Goal: Task Accomplishment & Management: Manage account settings

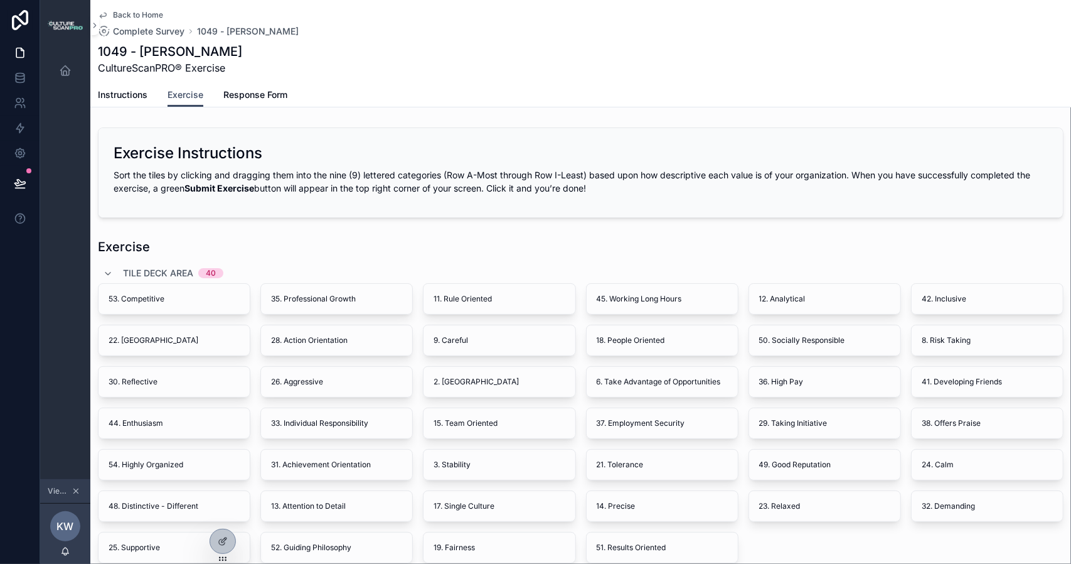
scroll to position [251, 0]
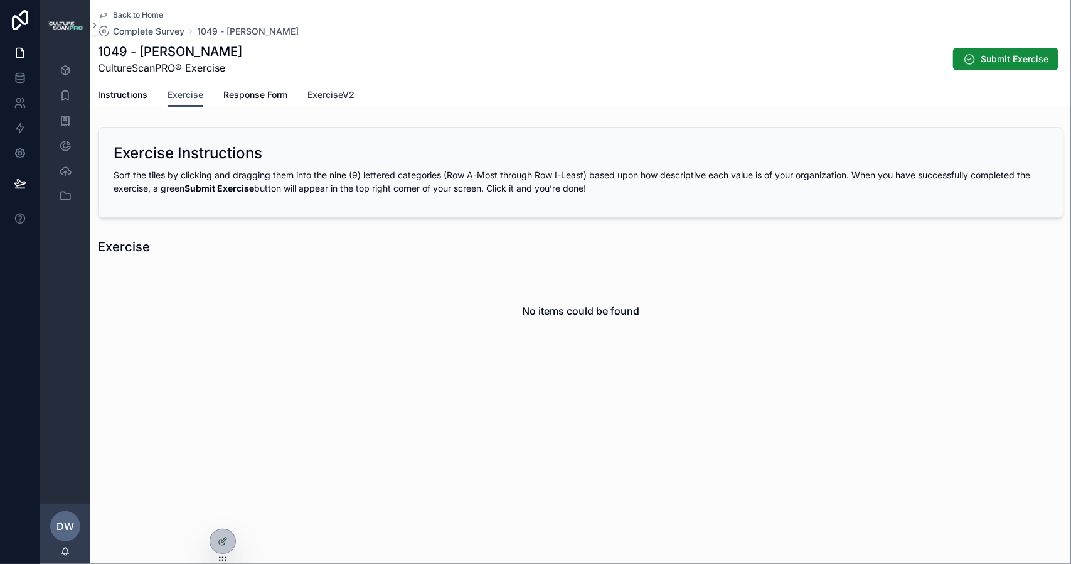
click at [334, 95] on span "ExerciseV2" at bounding box center [331, 95] width 47 height 13
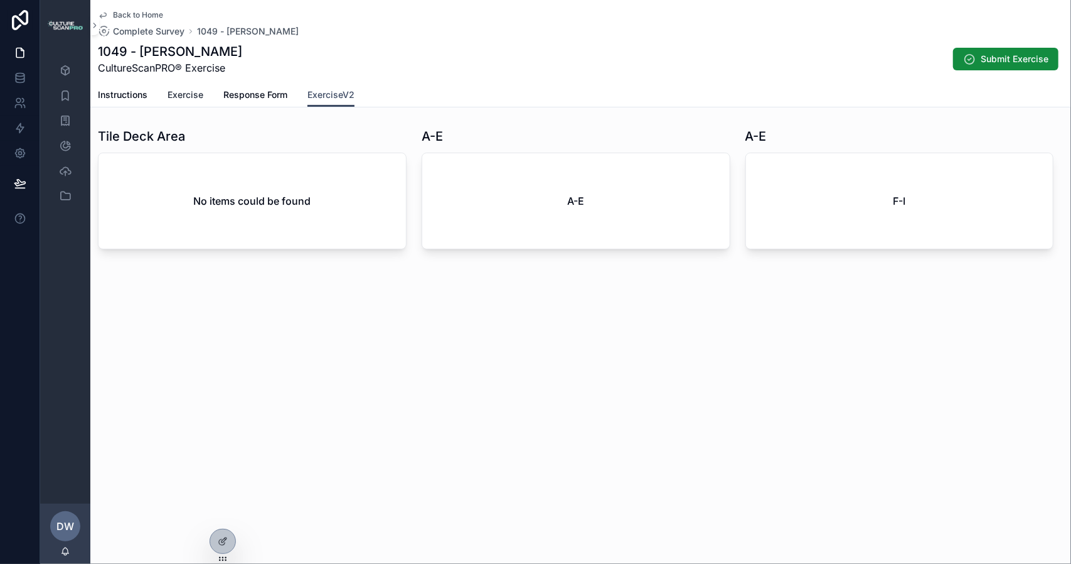
click at [189, 95] on span "Exercise" at bounding box center [186, 95] width 36 height 13
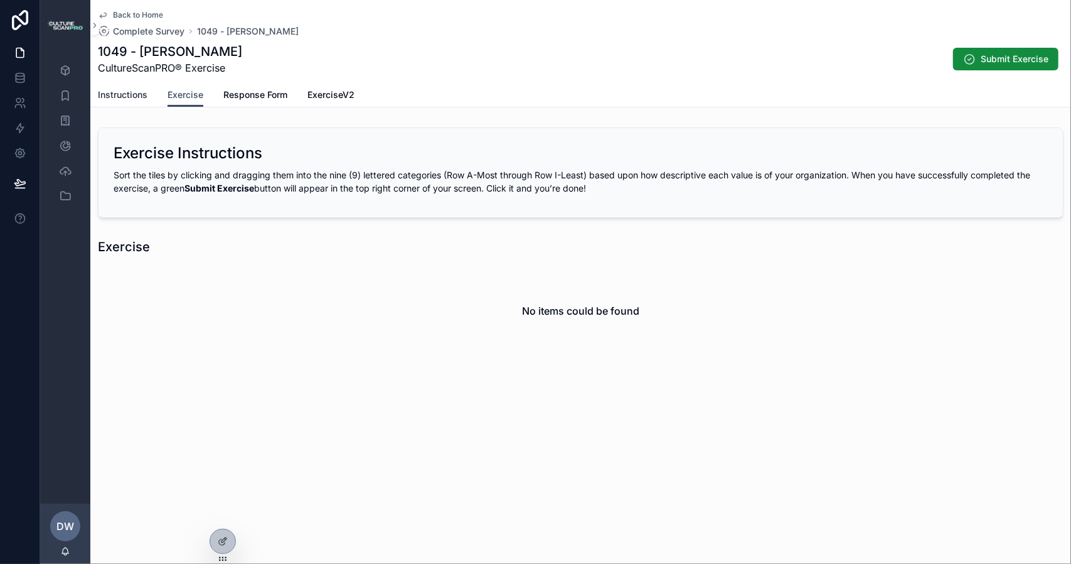
click at [124, 89] on span "Instructions" at bounding box center [123, 95] width 50 height 13
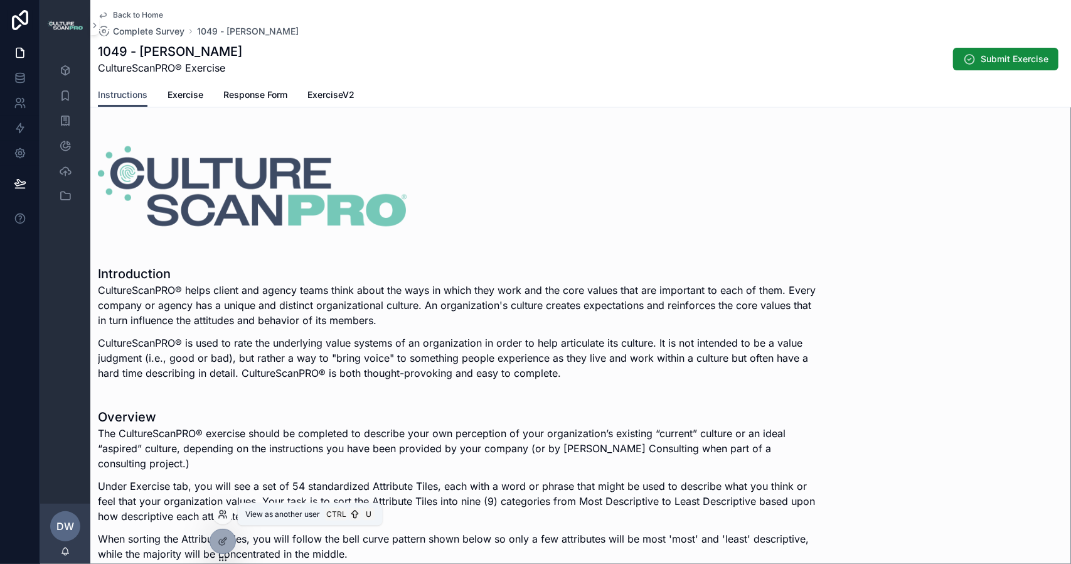
click at [222, 513] on icon at bounding box center [221, 511] width 3 height 3
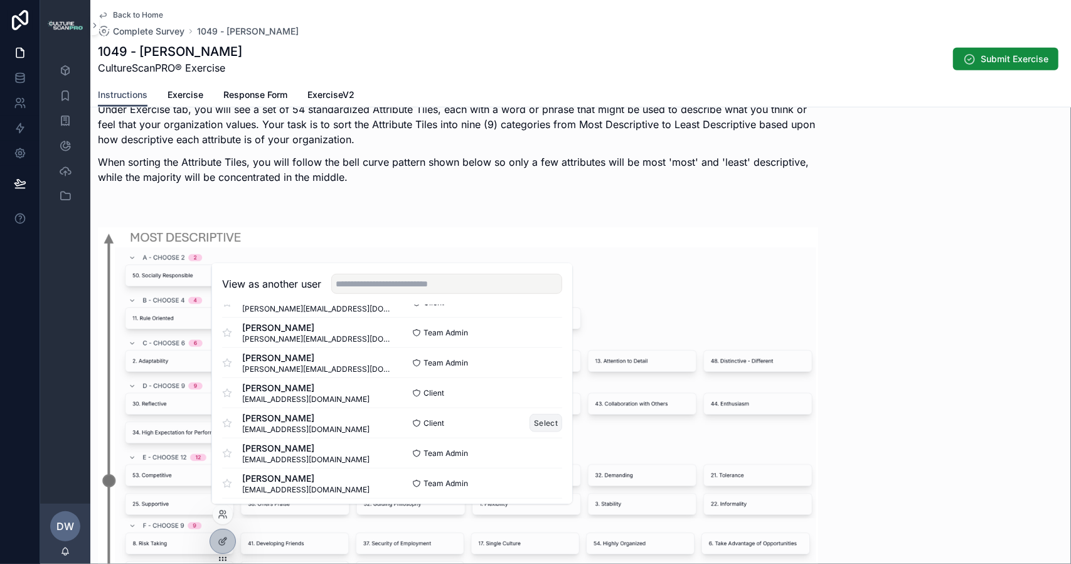
scroll to position [724, 0]
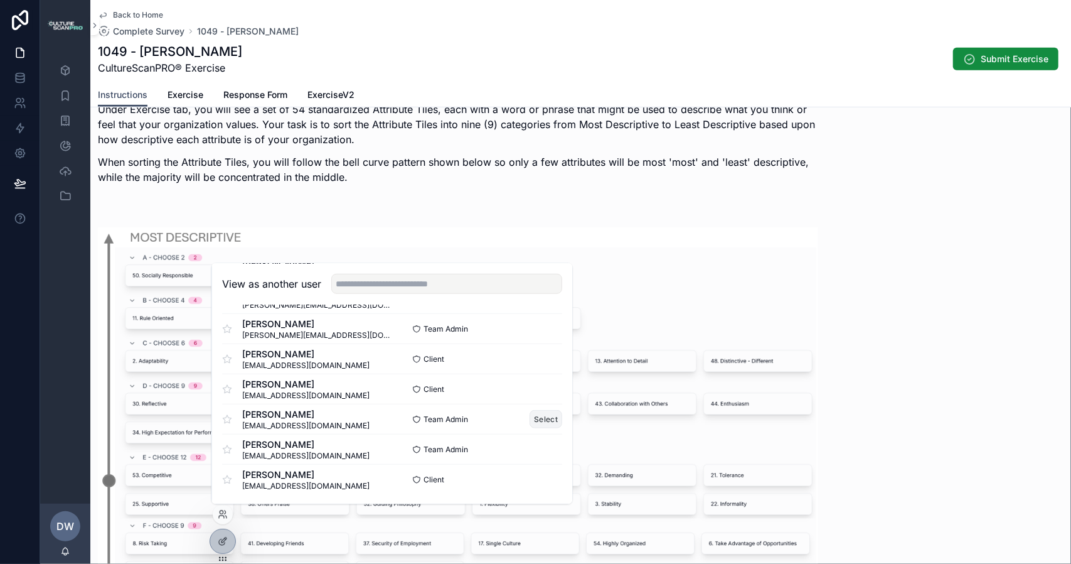
click at [536, 416] on button "Select" at bounding box center [546, 419] width 33 height 18
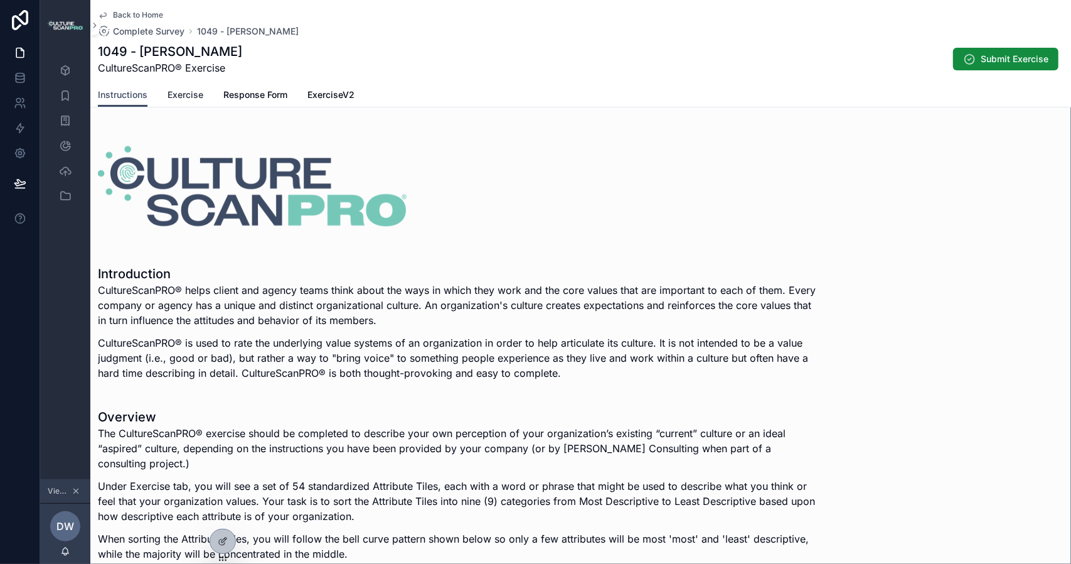
click at [188, 95] on span "Exercise" at bounding box center [186, 95] width 36 height 13
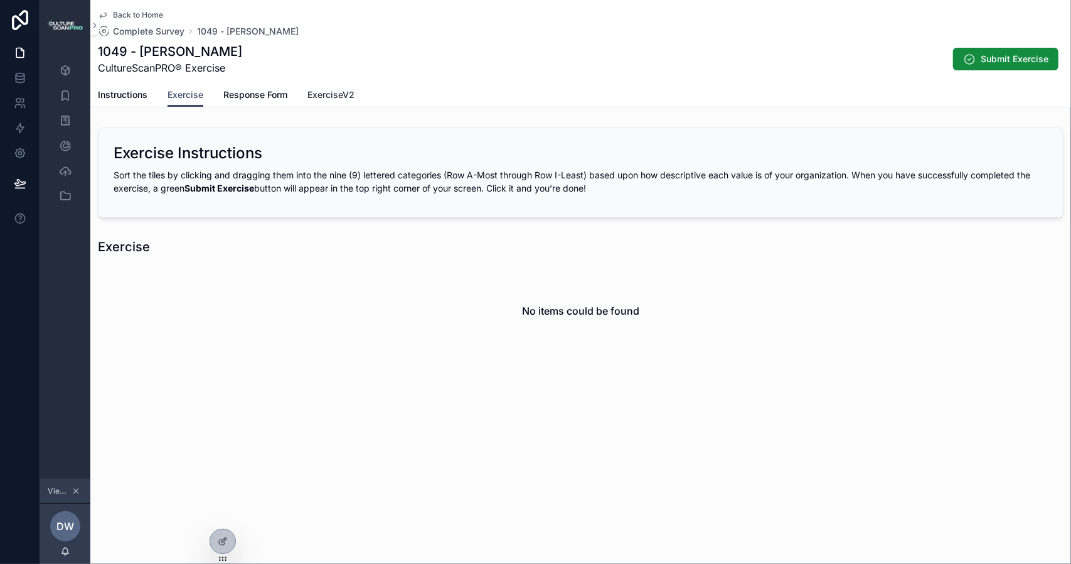
click at [326, 98] on span "ExerciseV2" at bounding box center [331, 95] width 47 height 13
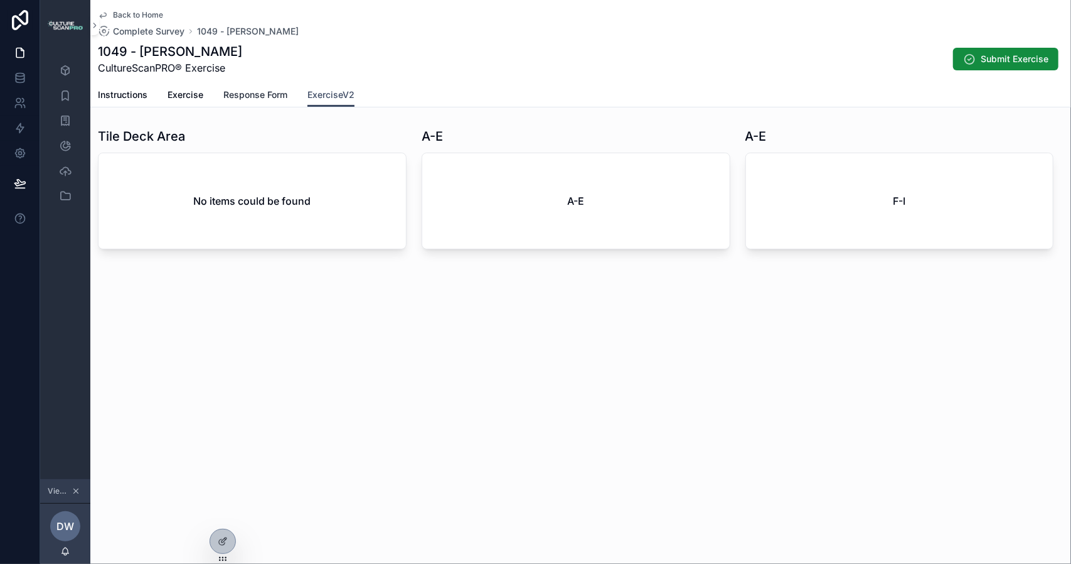
click at [260, 95] on span "Response Form" at bounding box center [255, 95] width 64 height 13
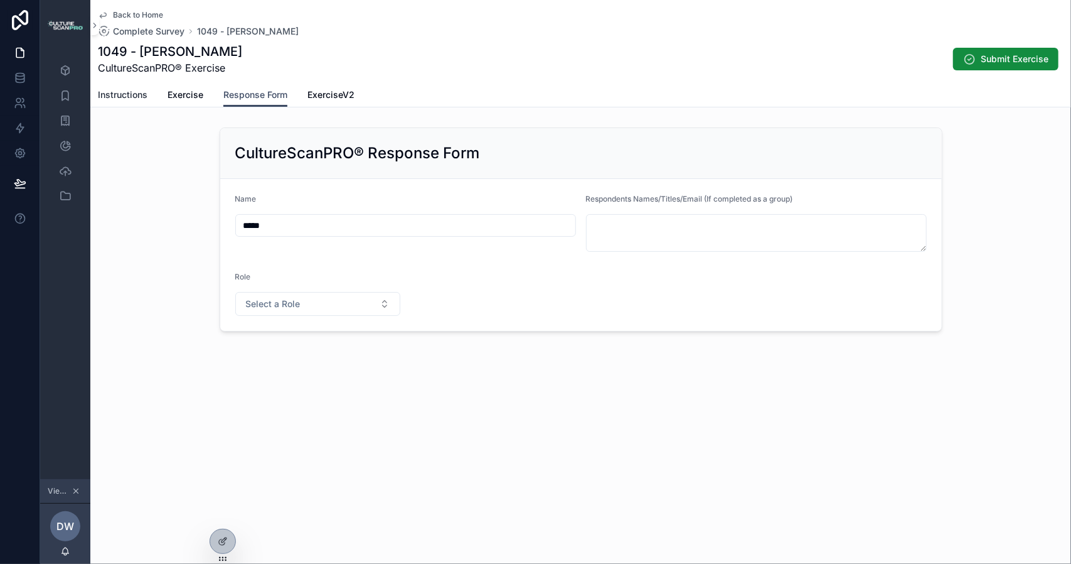
click at [121, 92] on span "Instructions" at bounding box center [123, 95] width 50 height 13
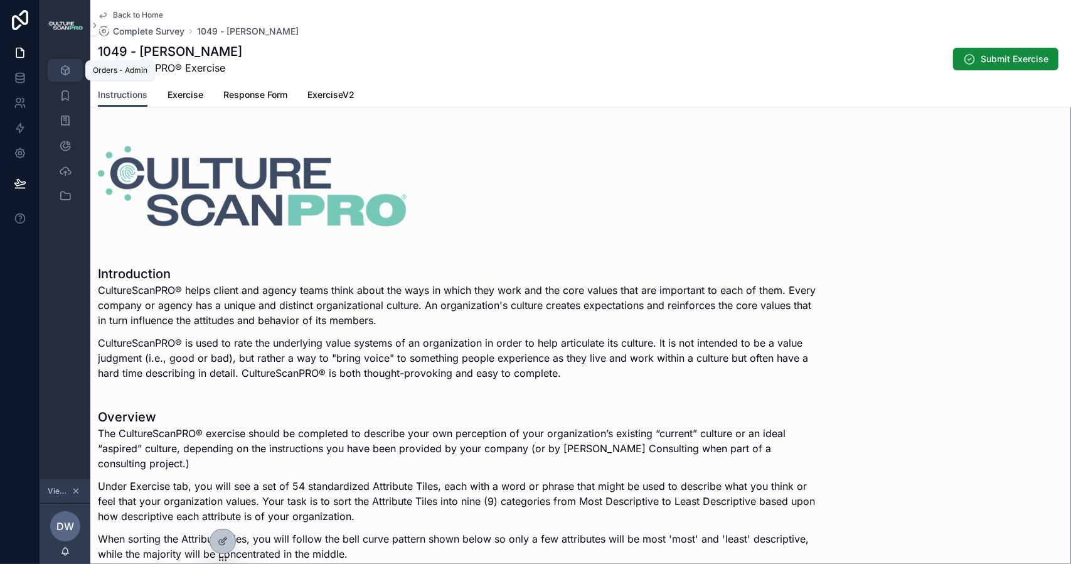
click at [65, 75] on icon "scrollable content" at bounding box center [65, 70] width 13 height 13
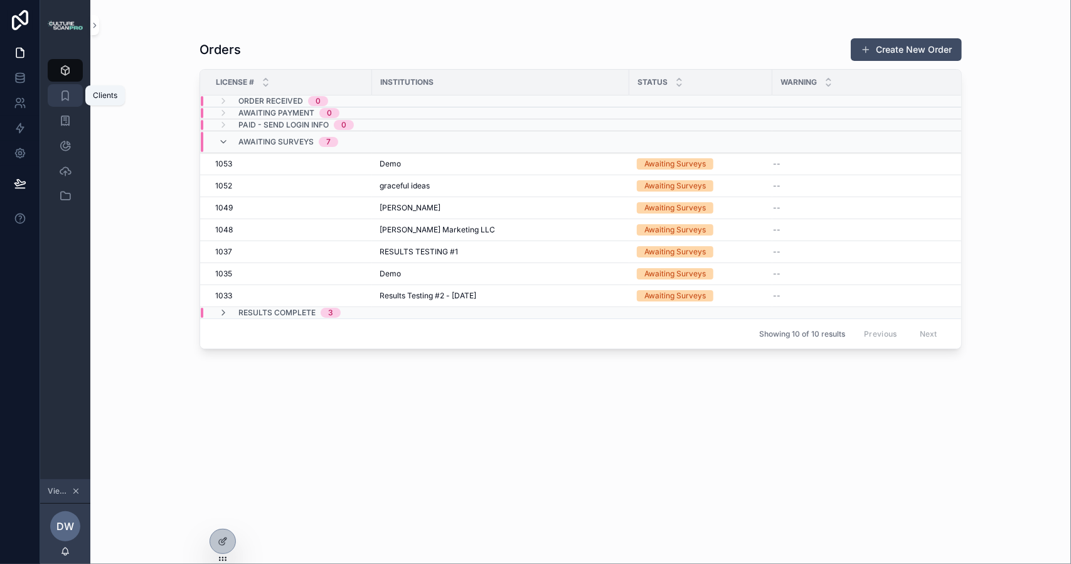
click at [64, 96] on icon "scrollable content" at bounding box center [65, 95] width 13 height 13
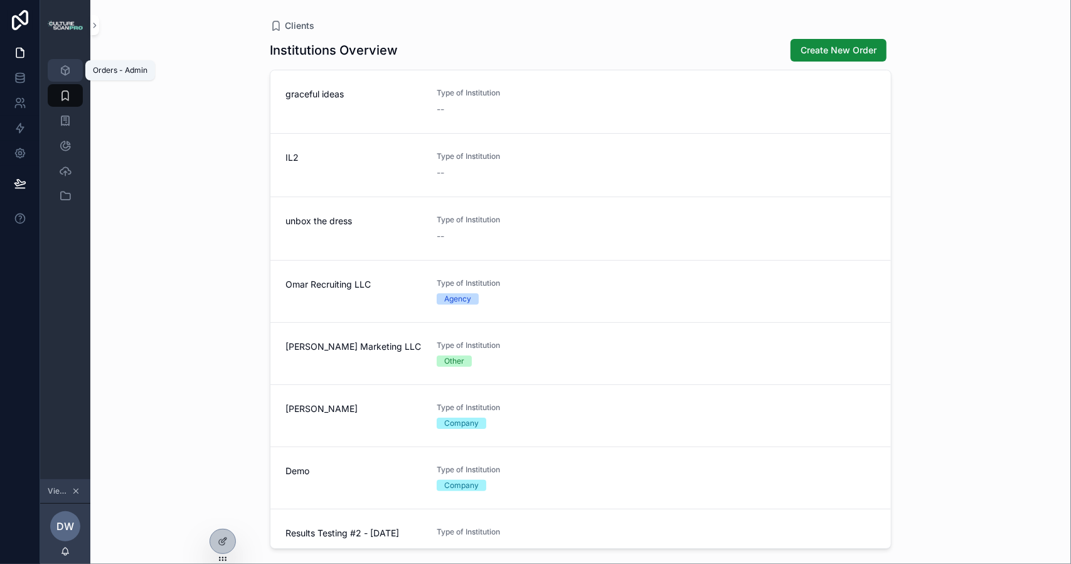
click at [63, 77] on div "Orders - Admin" at bounding box center [65, 70] width 20 height 20
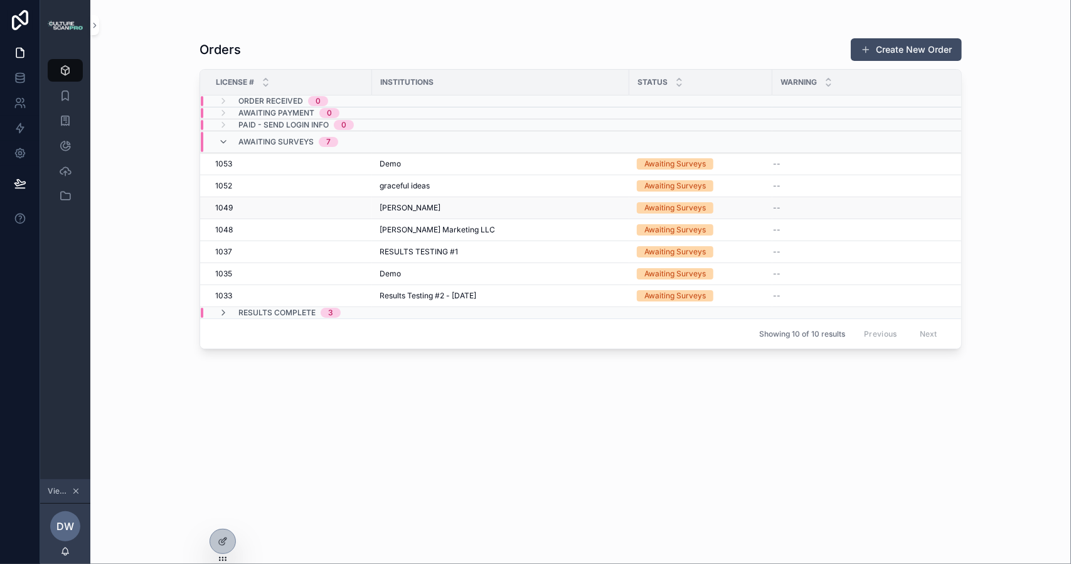
click at [274, 210] on div "1049 1049" at bounding box center [289, 208] width 149 height 10
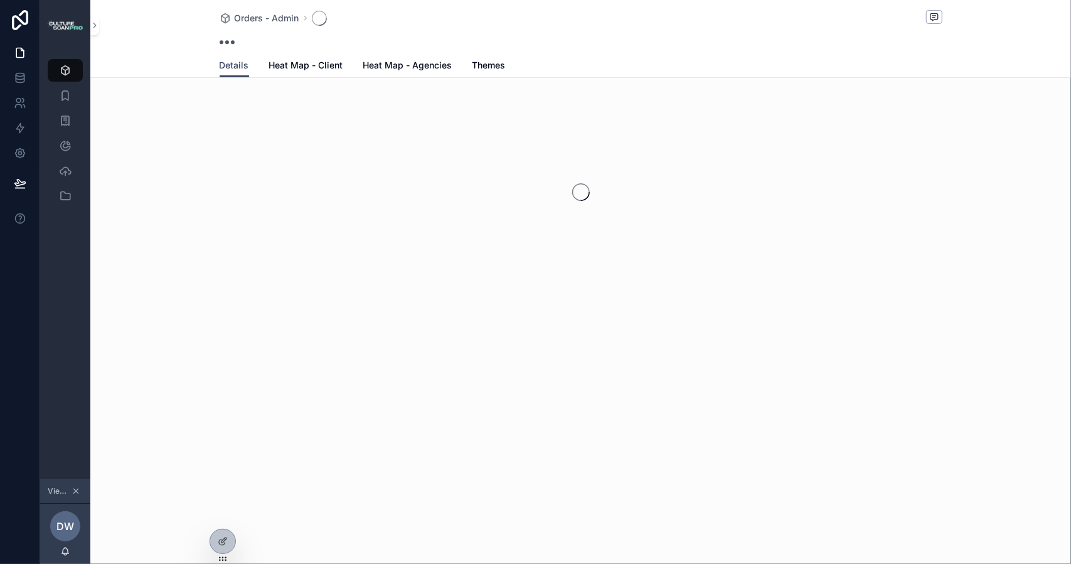
click at [274, 210] on div "scrollable content" at bounding box center [580, 192] width 981 height 198
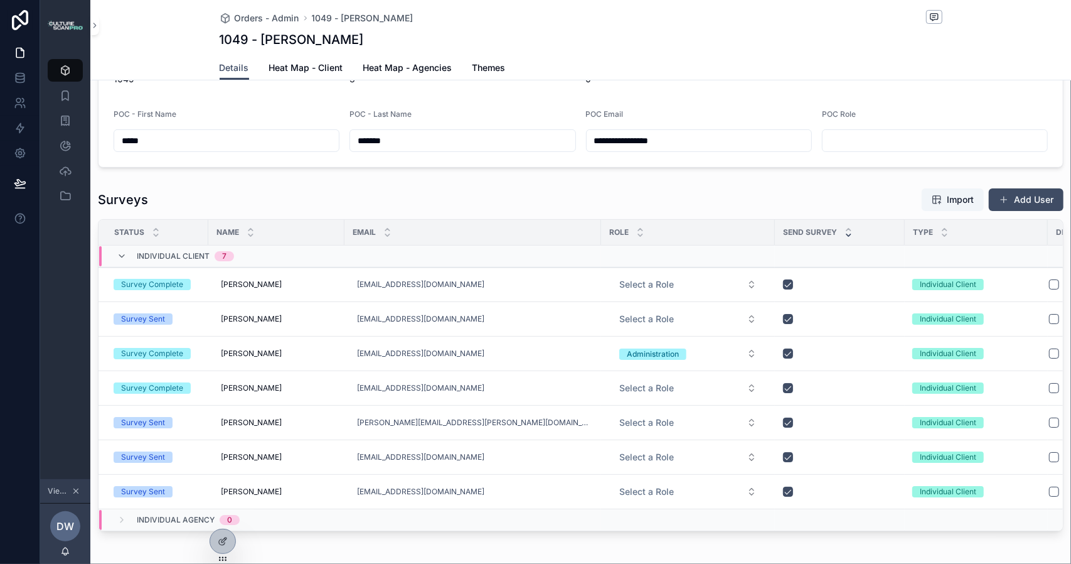
scroll to position [312, 0]
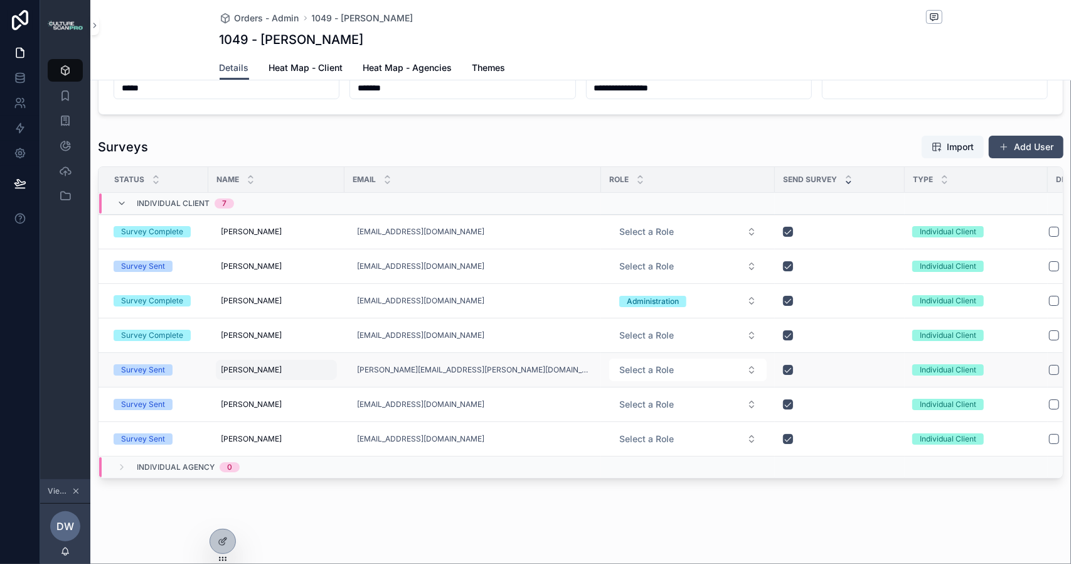
click at [220, 360] on div "[PERSON_NAME] [PERSON_NAME]" at bounding box center [276, 370] width 121 height 20
click at [220, 359] on div "*****" at bounding box center [301, 379] width 181 height 46
click at [201, 361] on td "Survey Sent" at bounding box center [154, 370] width 110 height 35
click at [65, 70] on icon "scrollable content" at bounding box center [65, 70] width 13 height 13
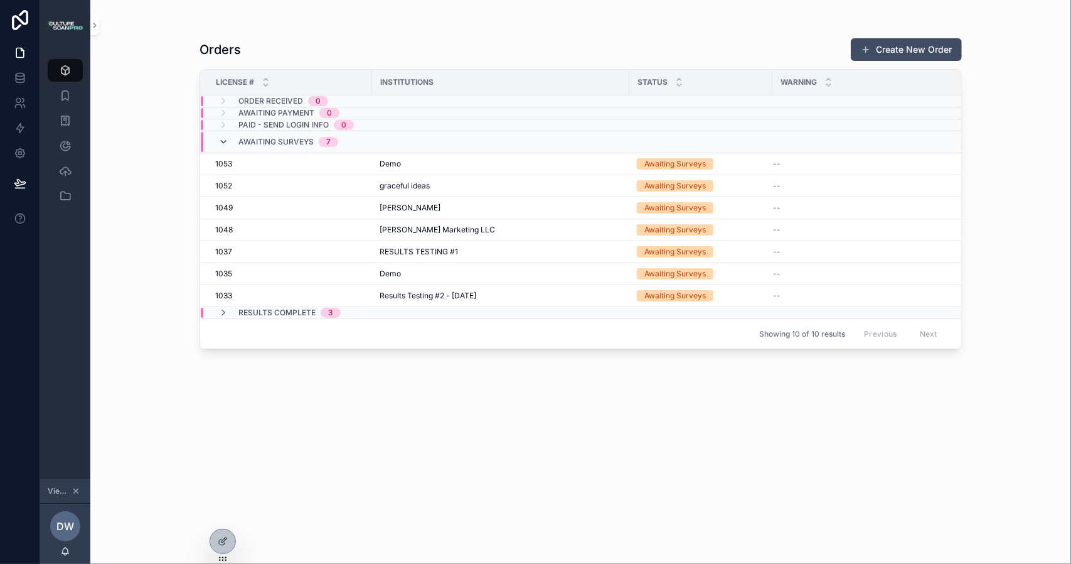
click at [219, 141] on icon "scrollable content" at bounding box center [223, 142] width 10 height 10
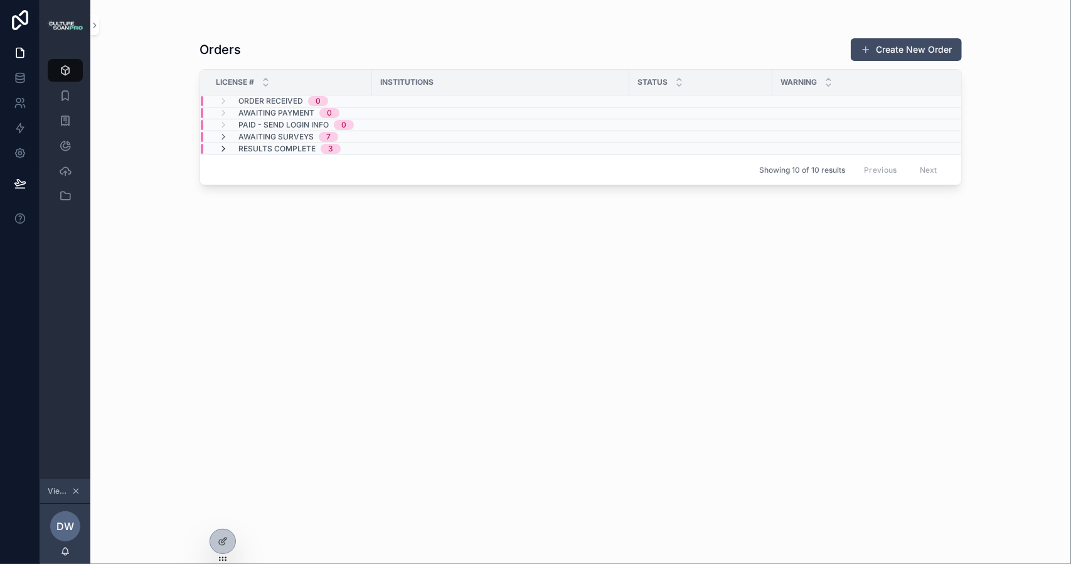
click at [222, 149] on icon "scrollable content" at bounding box center [223, 149] width 10 height 10
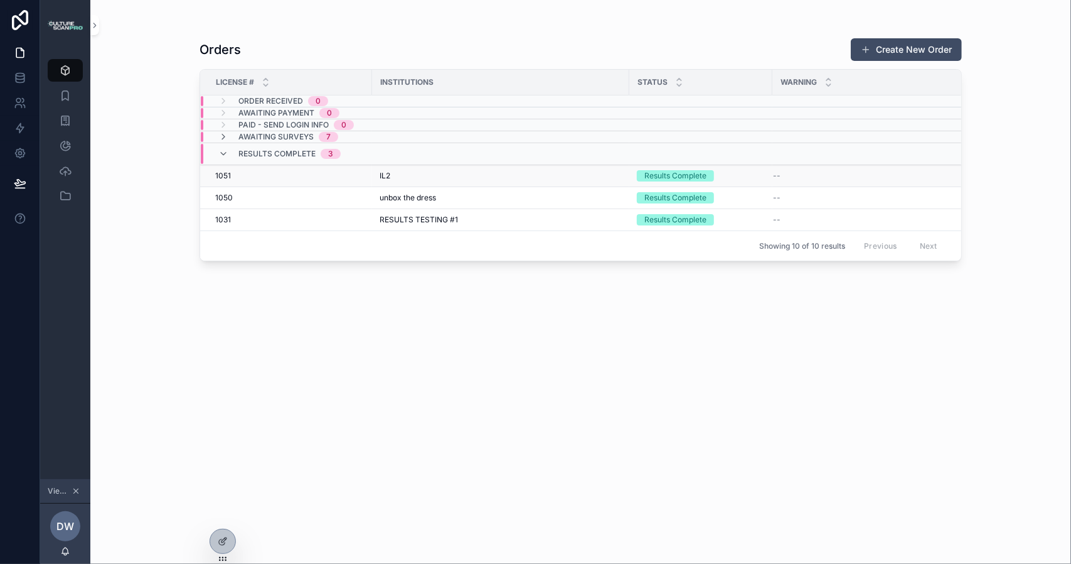
click at [239, 173] on div "1051 1051" at bounding box center [289, 176] width 149 height 10
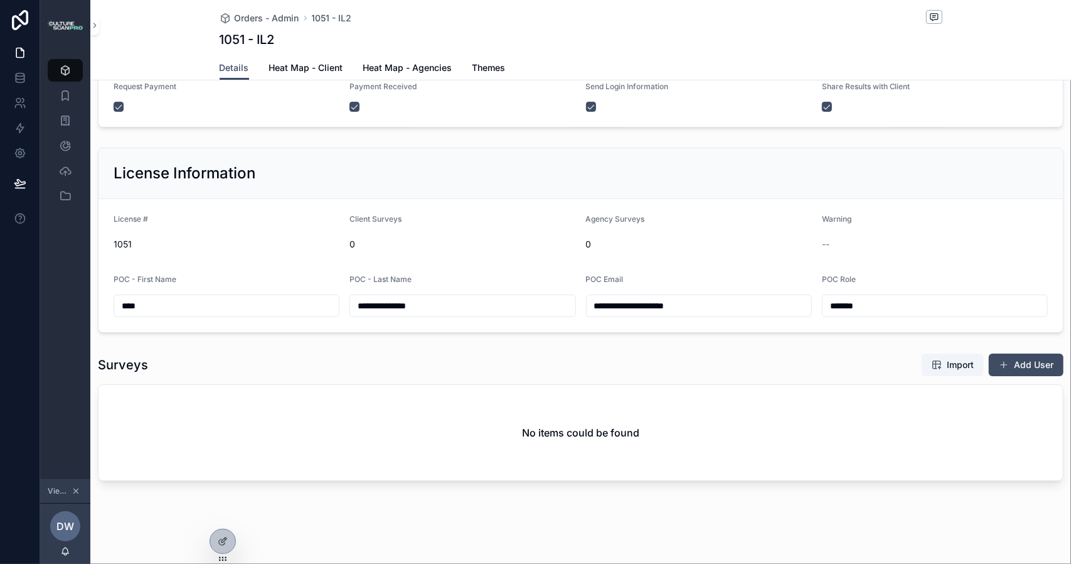
scroll to position [89, 0]
click at [68, 95] on icon "scrollable content" at bounding box center [65, 95] width 13 height 13
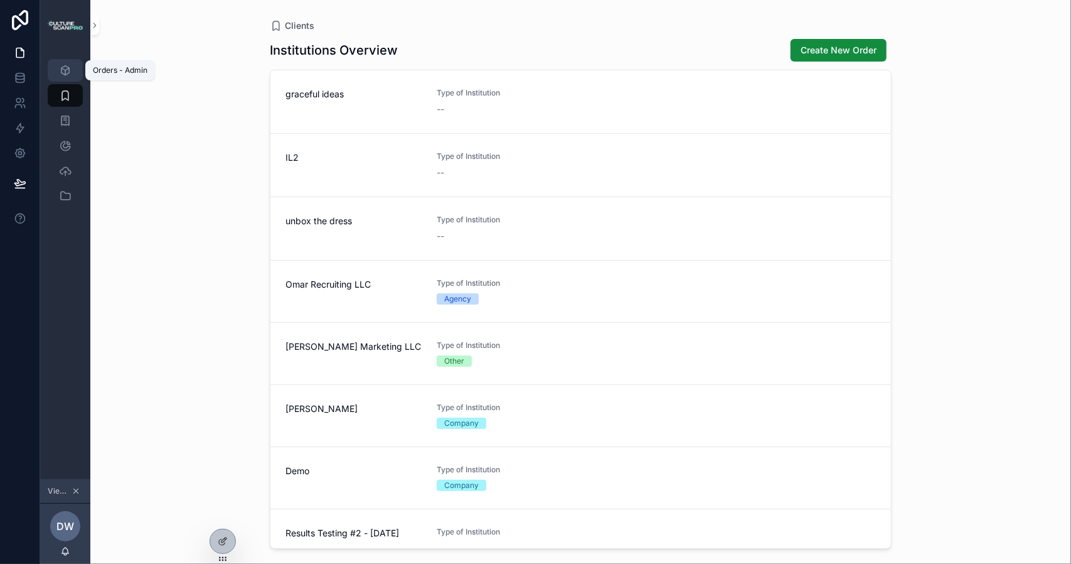
click at [63, 67] on icon "scrollable content" at bounding box center [65, 70] width 13 height 13
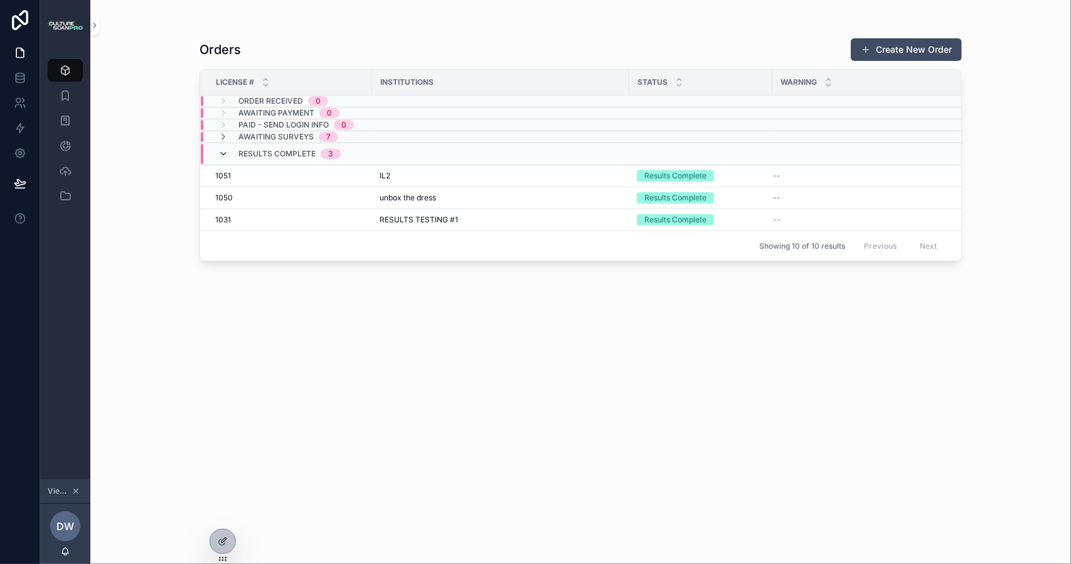
click at [224, 153] on icon "scrollable content" at bounding box center [223, 154] width 10 height 10
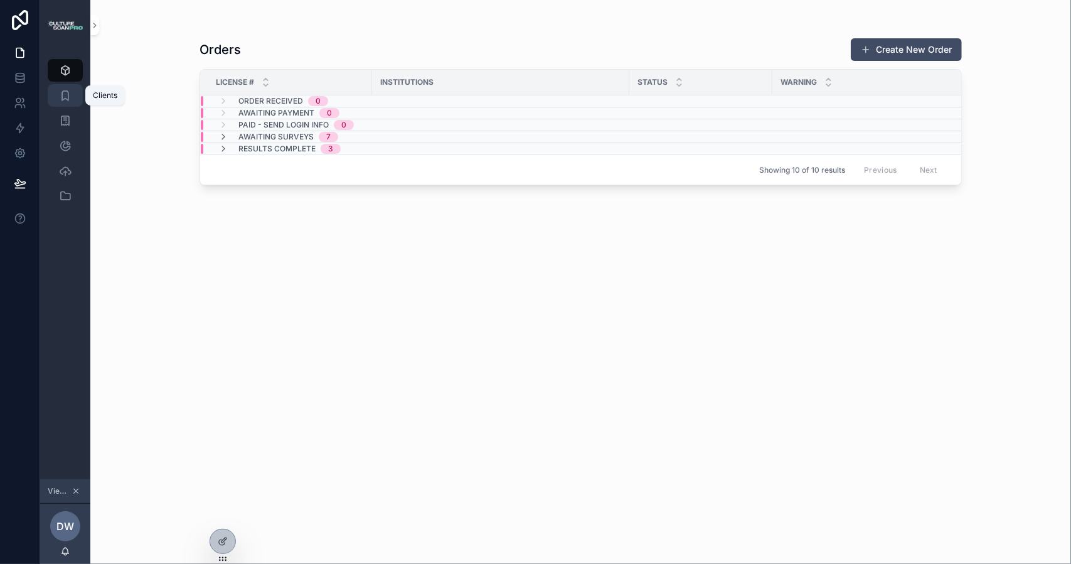
click at [67, 96] on icon "scrollable content" at bounding box center [65, 95] width 13 height 13
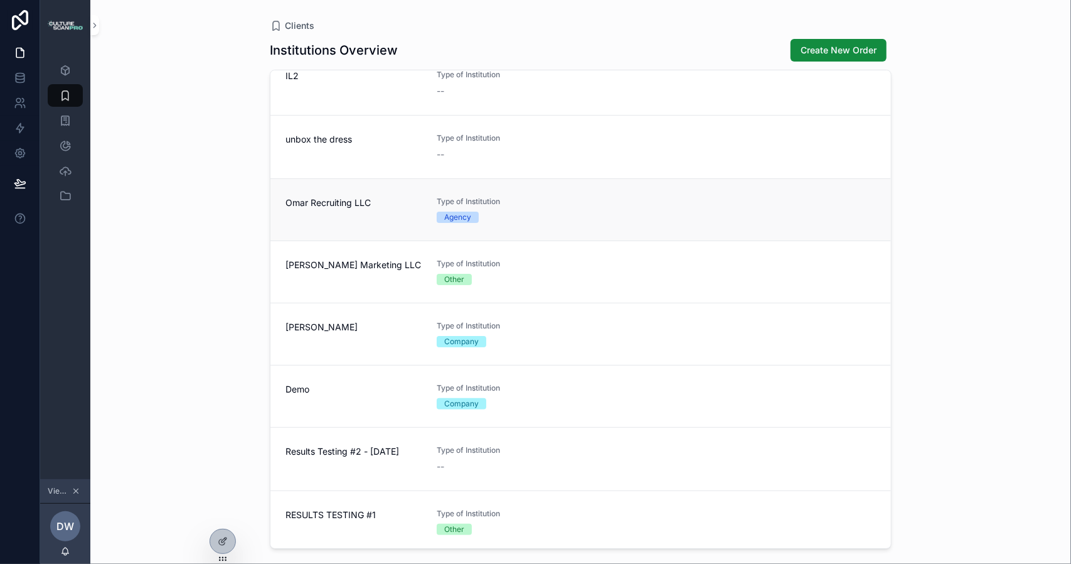
scroll to position [84, 0]
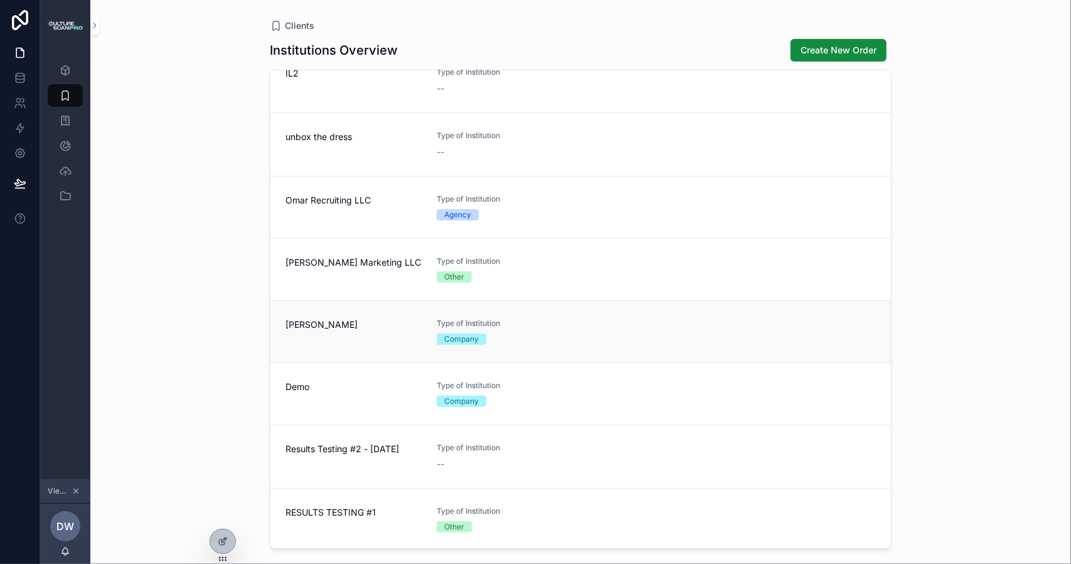
click at [351, 323] on span "[PERSON_NAME]" at bounding box center [354, 324] width 136 height 13
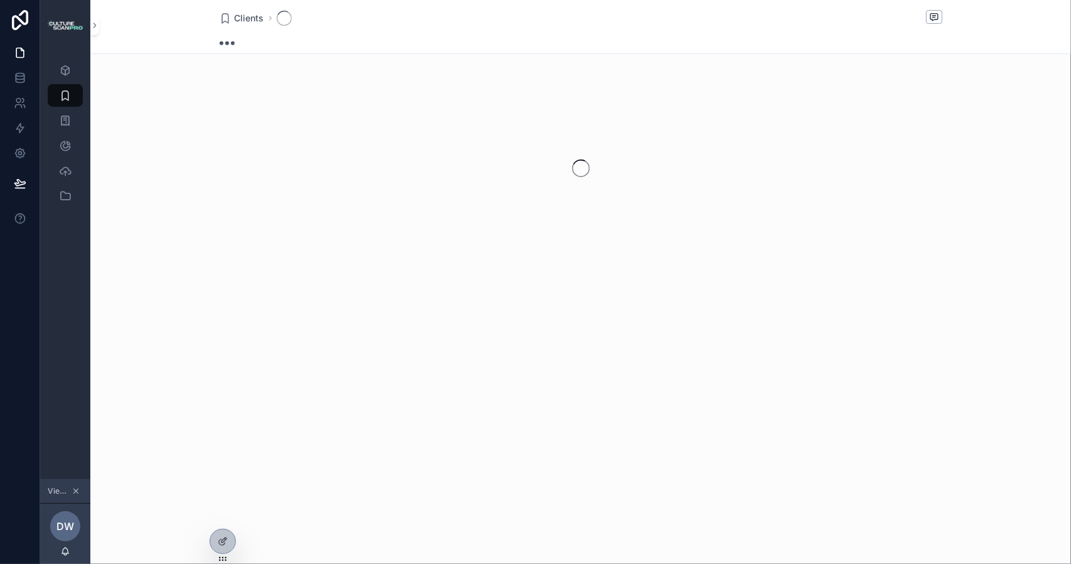
click at [351, 323] on div "Clients" at bounding box center [580, 174] width 981 height 348
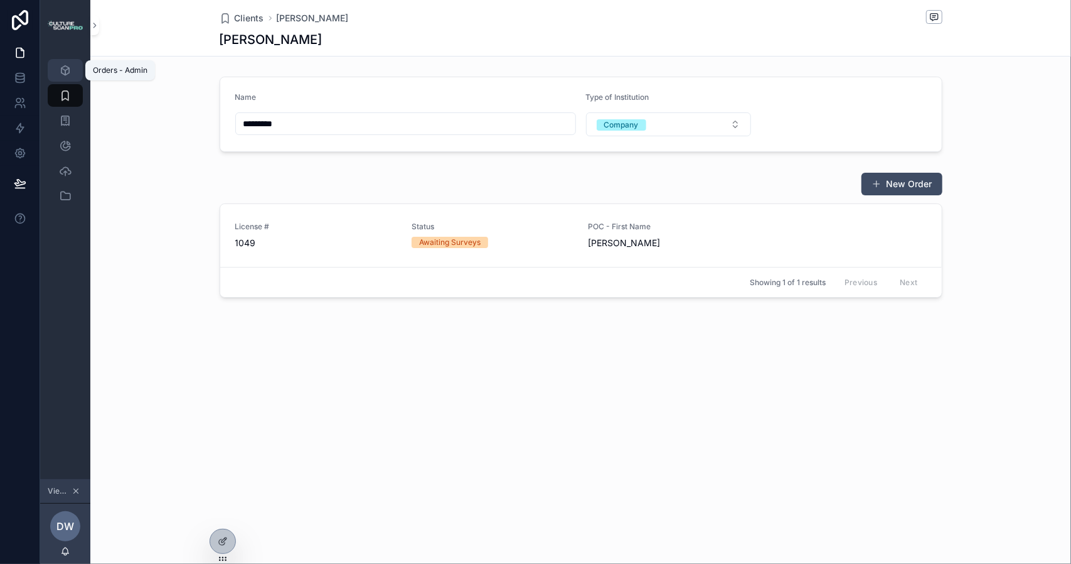
click at [68, 68] on icon "scrollable content" at bounding box center [65, 70] width 13 height 13
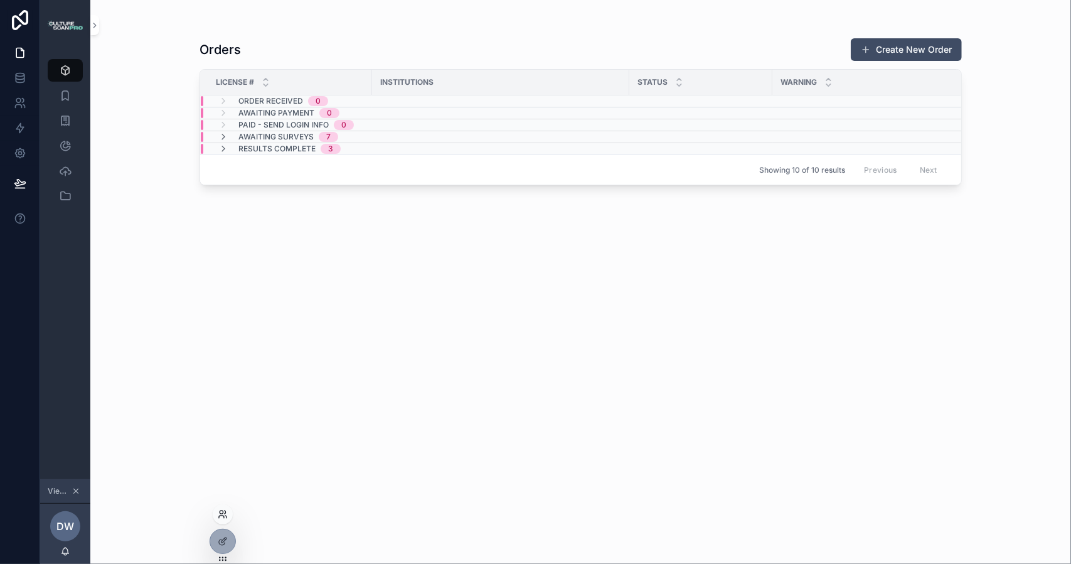
click at [219, 517] on icon at bounding box center [221, 516] width 5 height 3
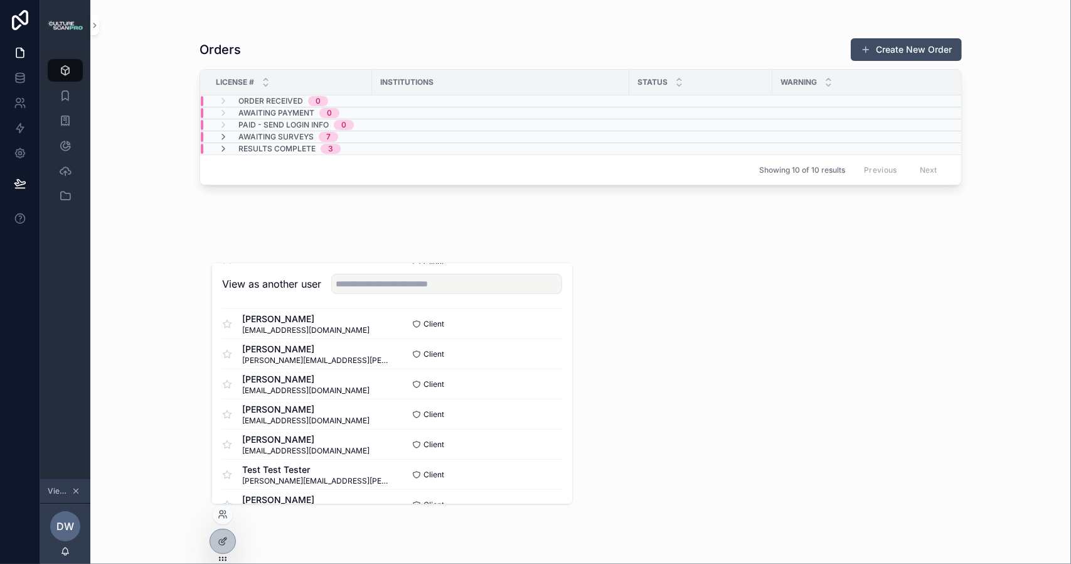
scroll to position [251, 0]
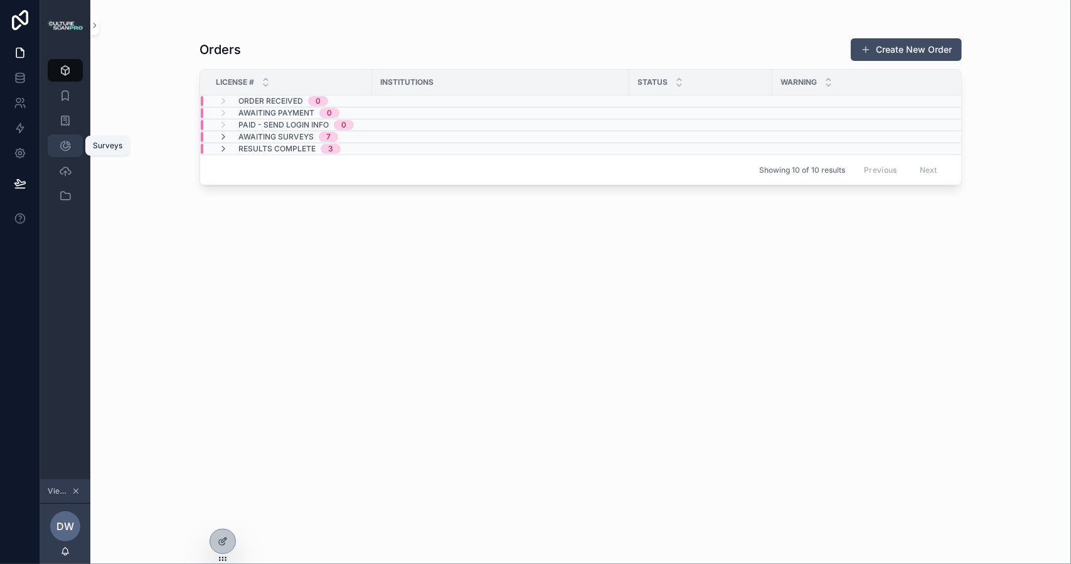
click at [66, 144] on icon "scrollable content" at bounding box center [65, 145] width 13 height 13
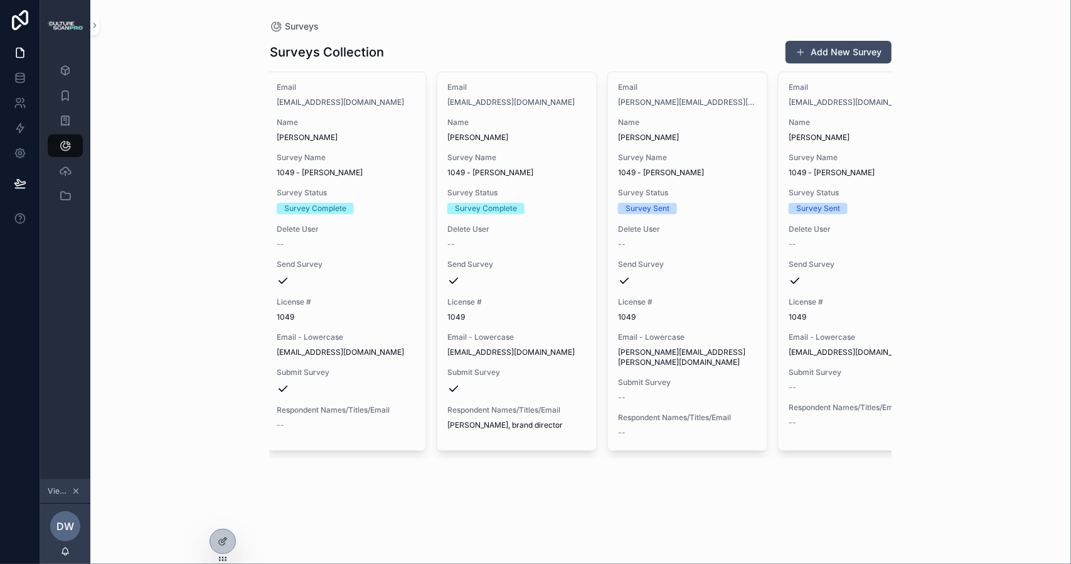
scroll to position [0, 874]
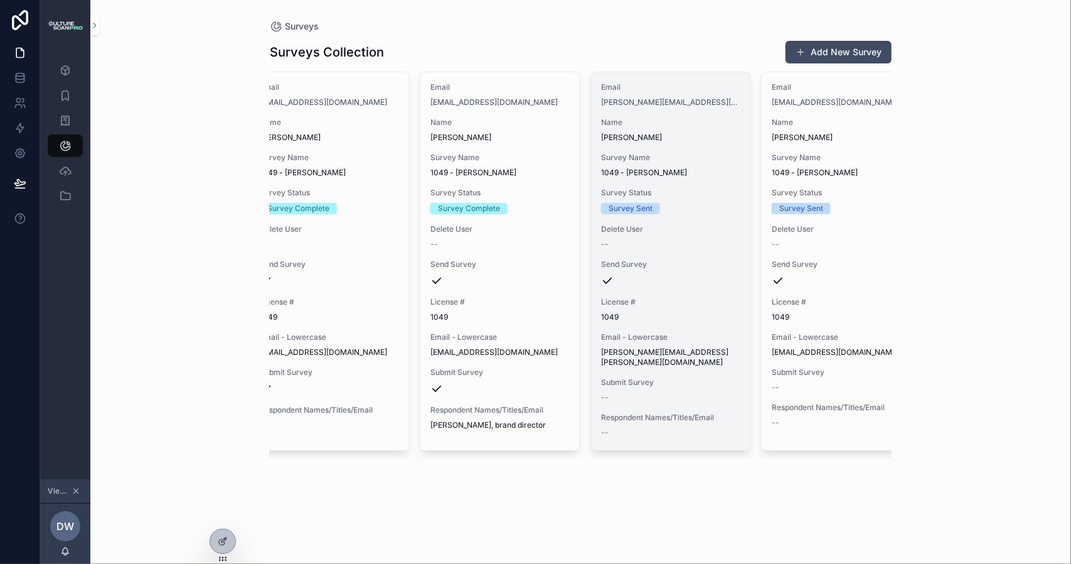
click at [665, 260] on span "Send Survey" at bounding box center [670, 264] width 139 height 10
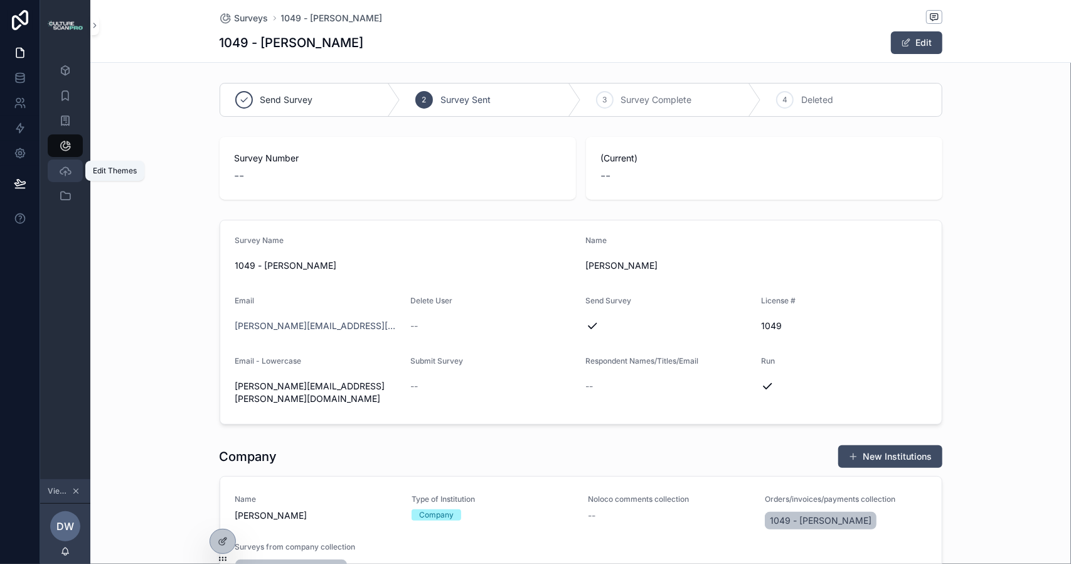
click at [68, 172] on icon "scrollable content" at bounding box center [65, 170] width 13 height 13
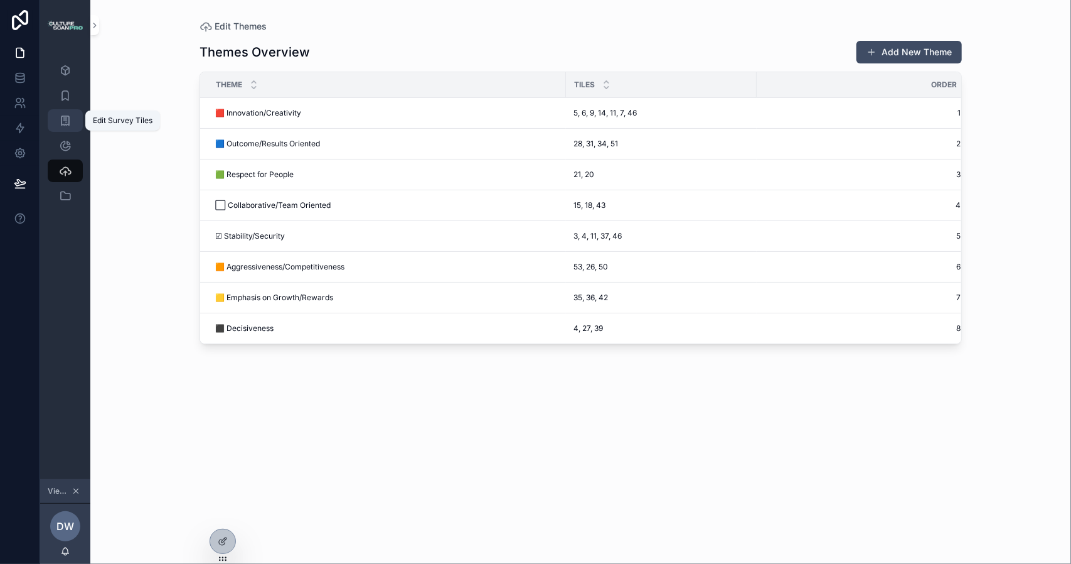
click at [69, 121] on icon "scrollable content" at bounding box center [65, 120] width 13 height 13
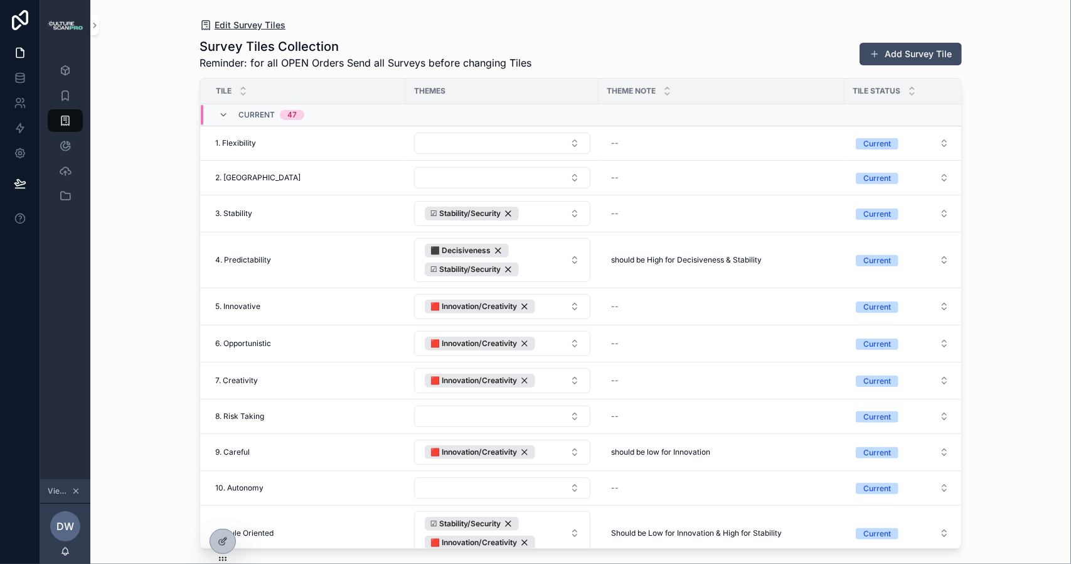
click at [262, 25] on span "Edit Survey Tiles" at bounding box center [250, 25] width 71 height 13
click at [242, 141] on span "1. Flexibility" at bounding box center [235, 143] width 41 height 10
click at [235, 179] on span "2. [GEOGRAPHIC_DATA]" at bounding box center [257, 178] width 85 height 10
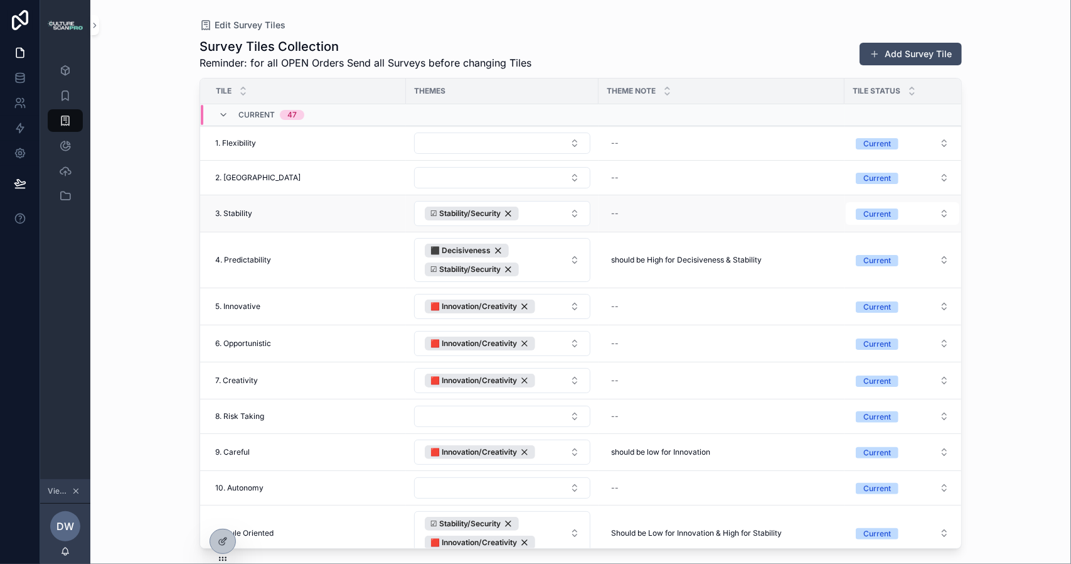
click at [236, 213] on span "3. Stability" at bounding box center [233, 213] width 37 height 10
click at [240, 255] on span "4. Predictability" at bounding box center [243, 260] width 56 height 10
click at [239, 303] on span "5. Innovative" at bounding box center [237, 306] width 45 height 10
click at [247, 340] on span "6. Opportunistic" at bounding box center [243, 343] width 56 height 10
click at [247, 375] on span "7. Creativity" at bounding box center [236, 380] width 43 height 10
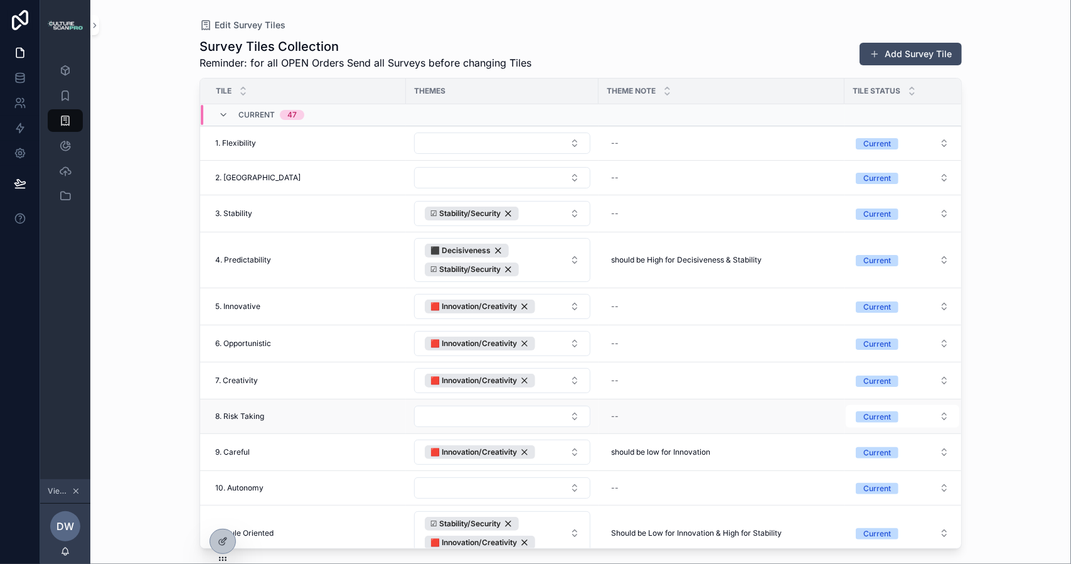
click at [247, 411] on span "8. Risk Taking" at bounding box center [239, 416] width 49 height 10
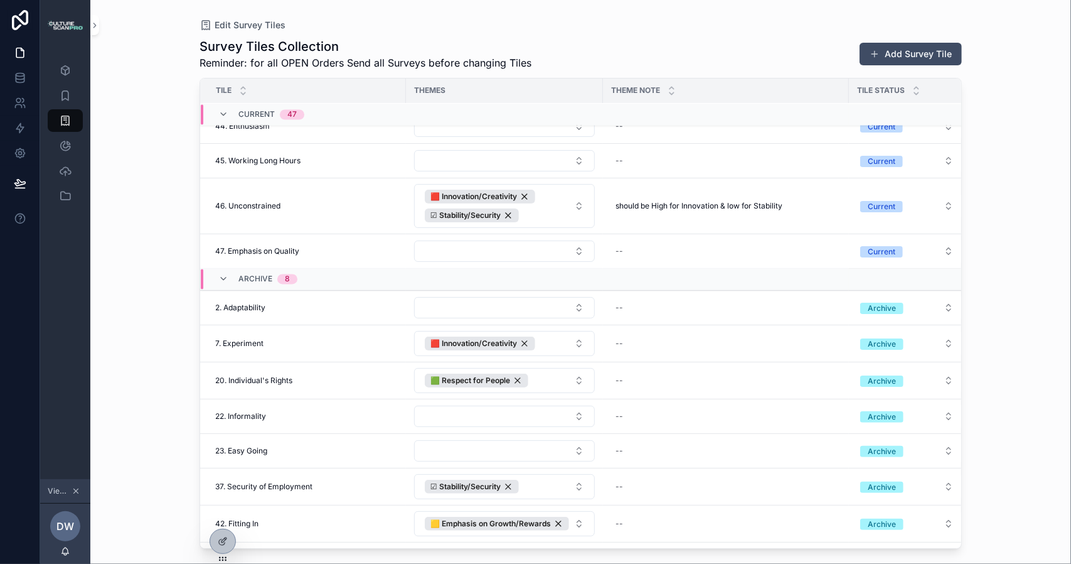
scroll to position [1636, 0]
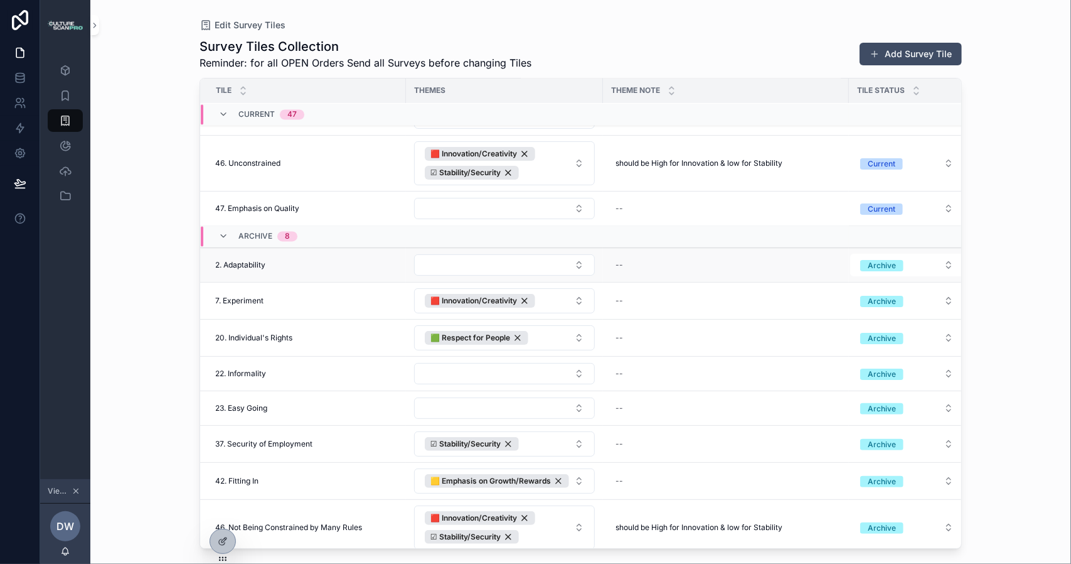
click at [324, 260] on div "2. Adaptability 2. Adaptability" at bounding box center [306, 265] width 183 height 10
click at [885, 260] on div "Archive" at bounding box center [882, 265] width 28 height 11
click at [817, 259] on div "--" at bounding box center [726, 265] width 231 height 20
click at [161, 255] on div "Edit Survey Tiles Survey Tiles Collection Reminder: for all OPEN Orders Send al…" at bounding box center [580, 282] width 981 height 564
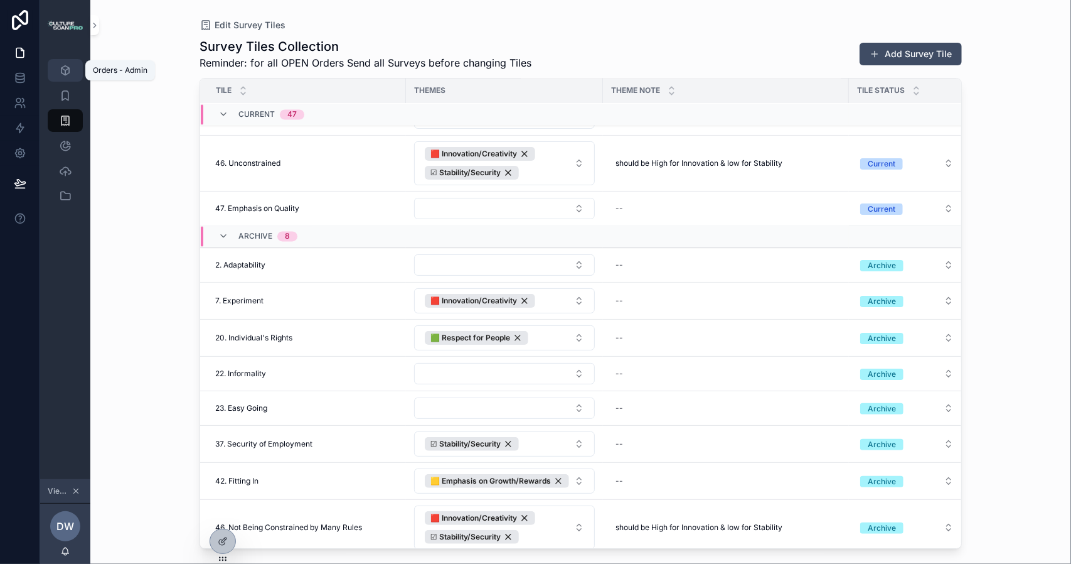
click at [62, 65] on icon "scrollable content" at bounding box center [65, 70] width 13 height 13
